Goal: Transaction & Acquisition: Obtain resource

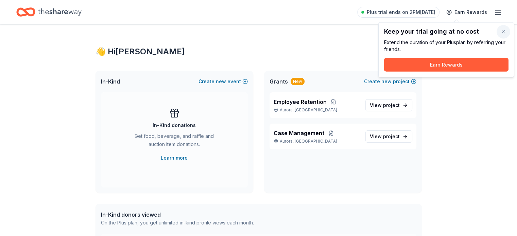
click at [504, 36] on button "button" at bounding box center [504, 32] width 14 height 14
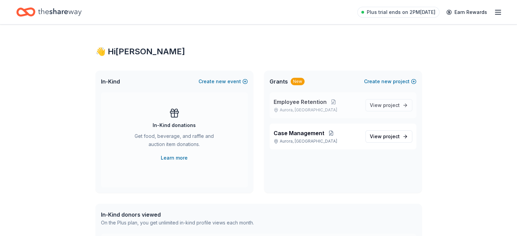
click at [392, 111] on div "Employee Retention [GEOGRAPHIC_DATA], [GEOGRAPHIC_DATA] View project" at bounding box center [343, 106] width 147 height 26
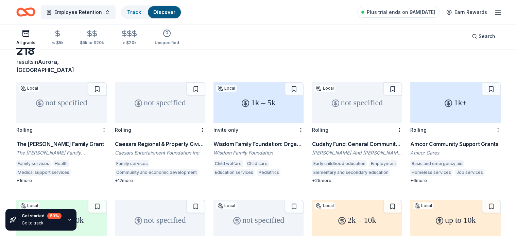
scroll to position [38, 0]
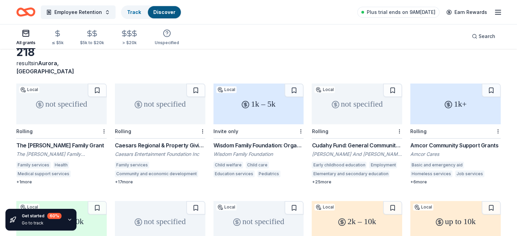
click at [78, 105] on div "not specified" at bounding box center [61, 104] width 90 height 41
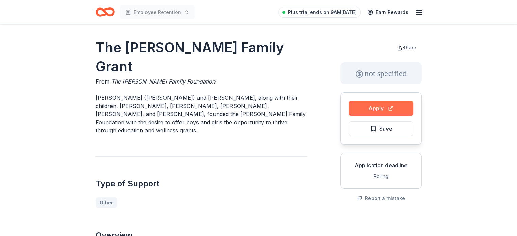
click at [364, 102] on button "Apply" at bounding box center [381, 108] width 65 height 15
